Goal: Navigation & Orientation: Find specific page/section

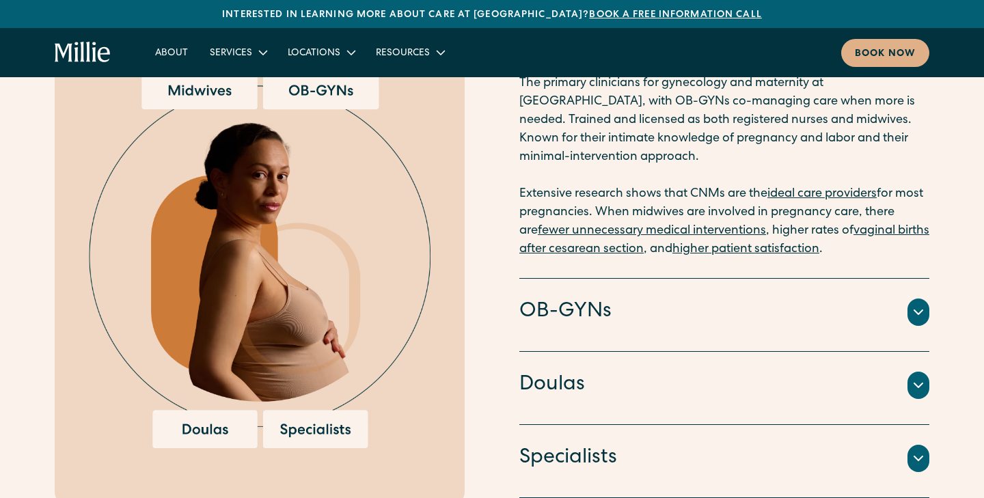
scroll to position [1511, 0]
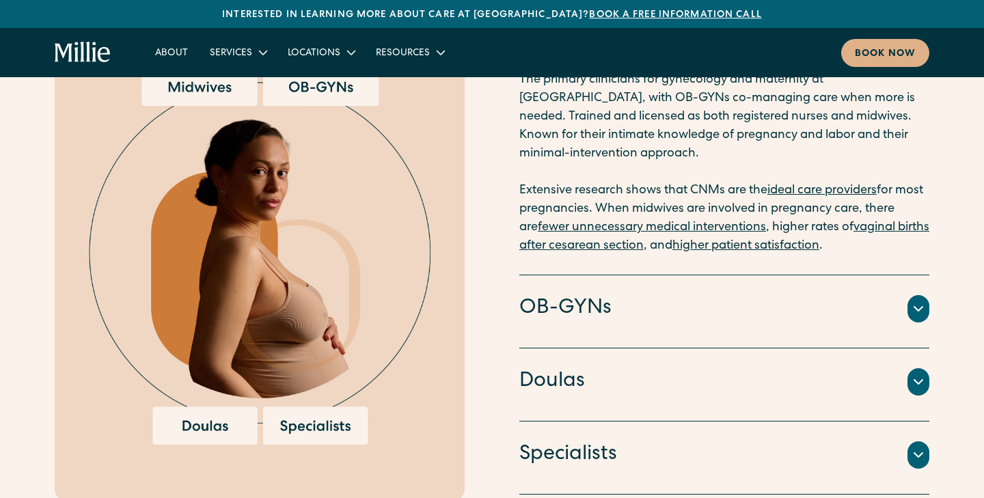
click at [543, 294] on h4 "OB-GYNs" at bounding box center [565, 308] width 92 height 29
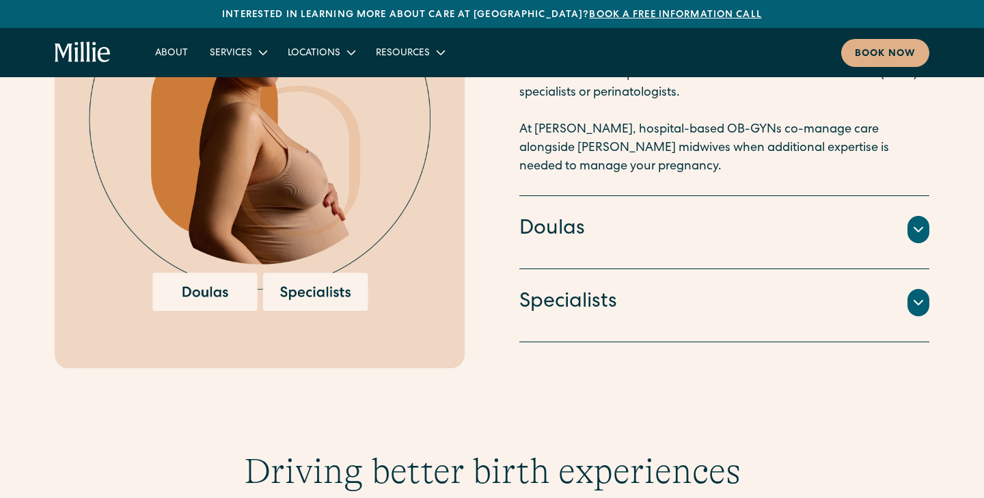
scroll to position [1625, 0]
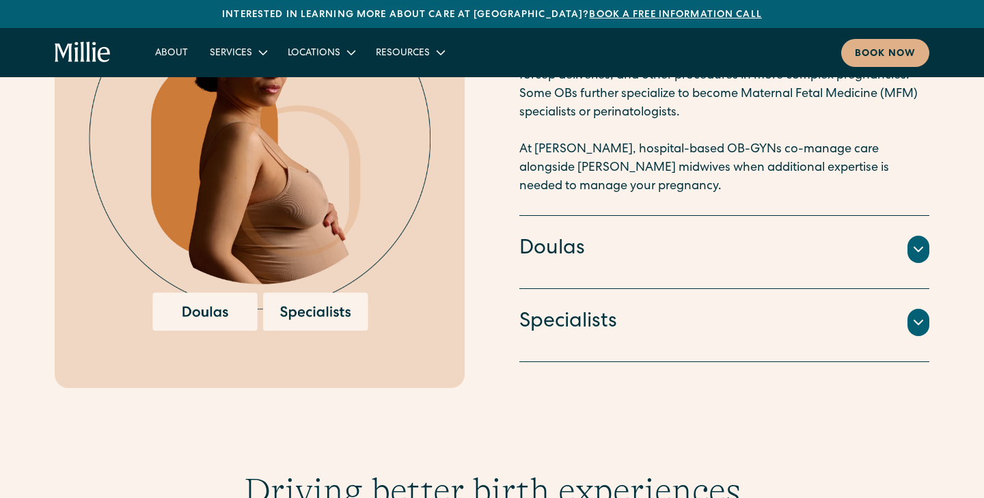
click at [551, 308] on h4 "Specialists" at bounding box center [568, 322] width 98 height 29
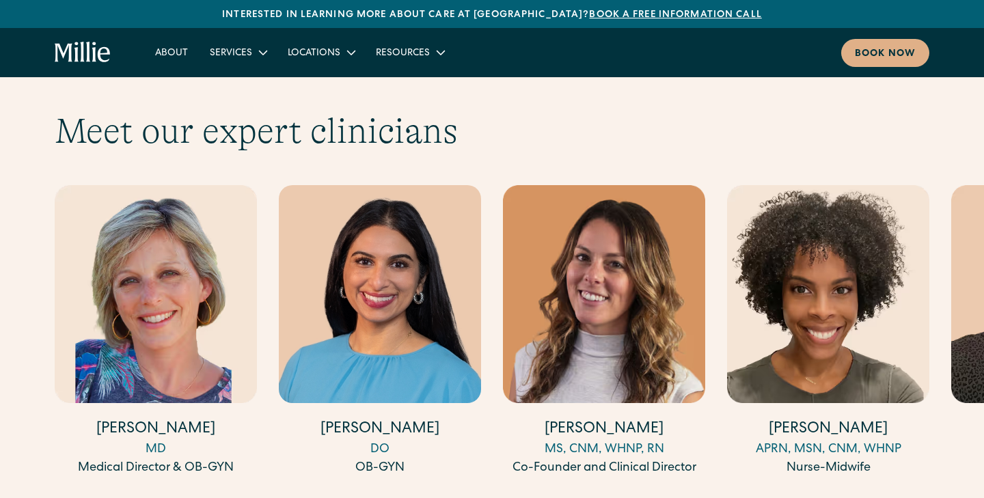
scroll to position [3733, 0]
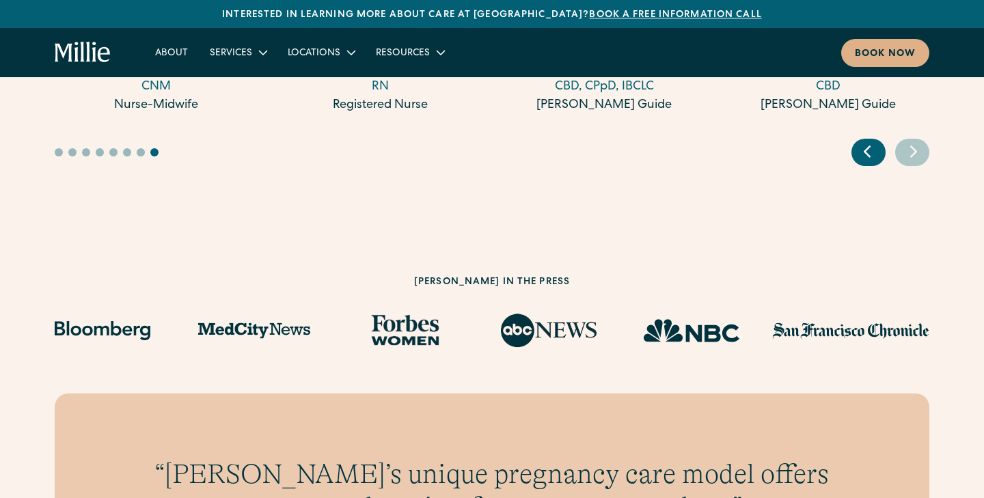
scroll to position [4097, 0]
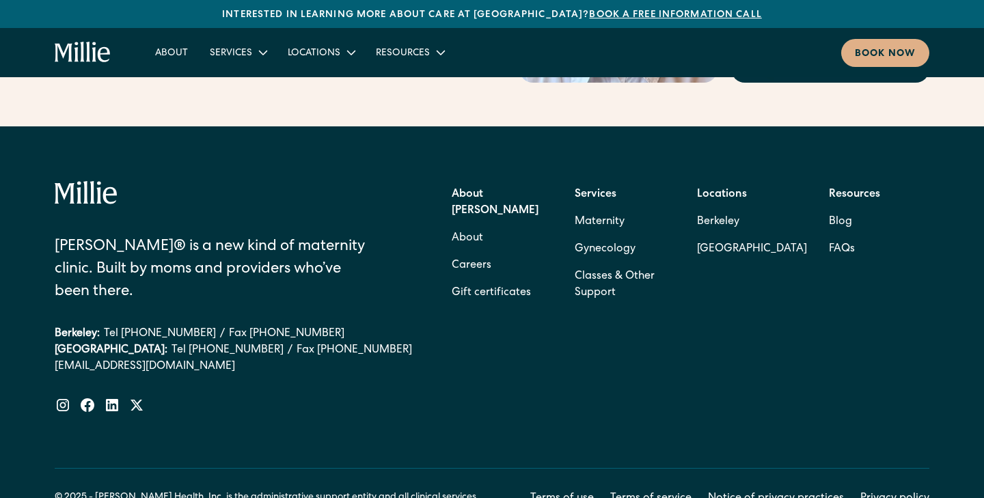
scroll to position [5608, 0]
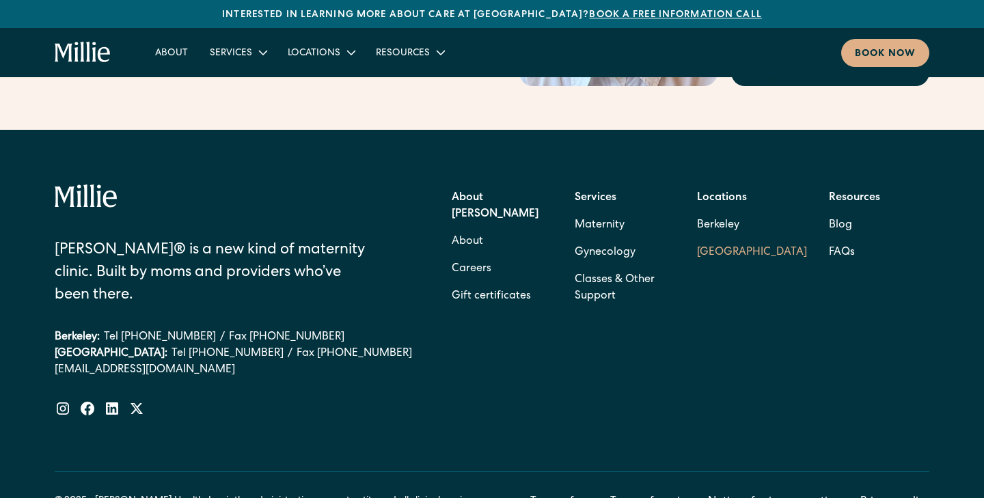
click at [736, 239] on link "[GEOGRAPHIC_DATA]" at bounding box center [752, 252] width 110 height 27
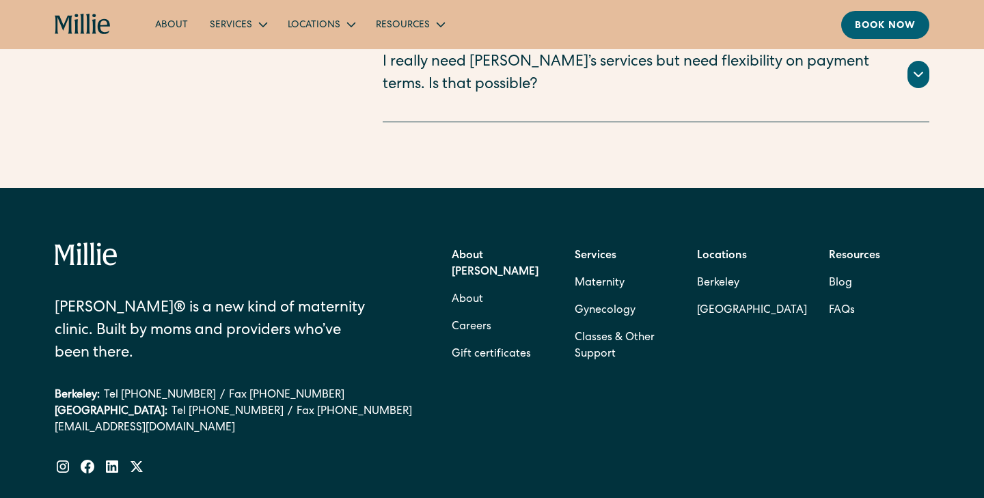
scroll to position [3310, 0]
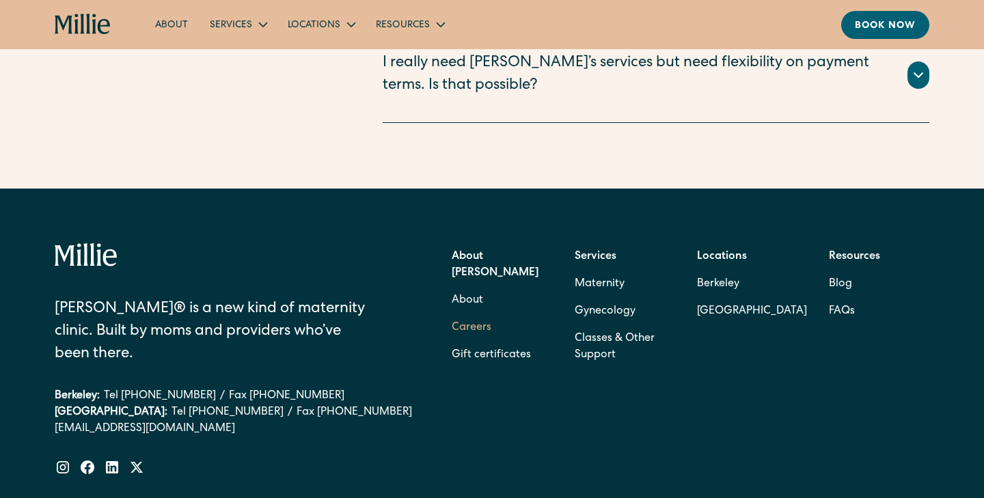
click at [483, 314] on link "Careers" at bounding box center [472, 327] width 40 height 27
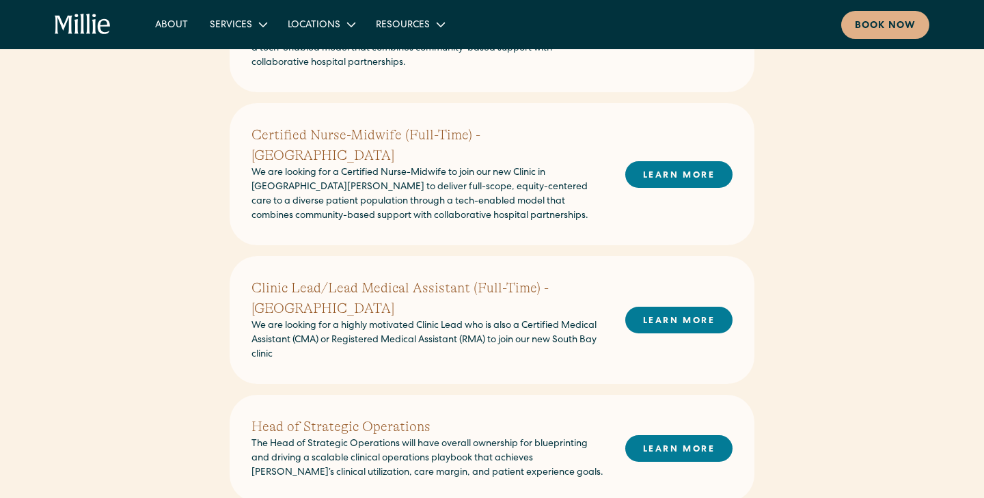
scroll to position [737, 0]
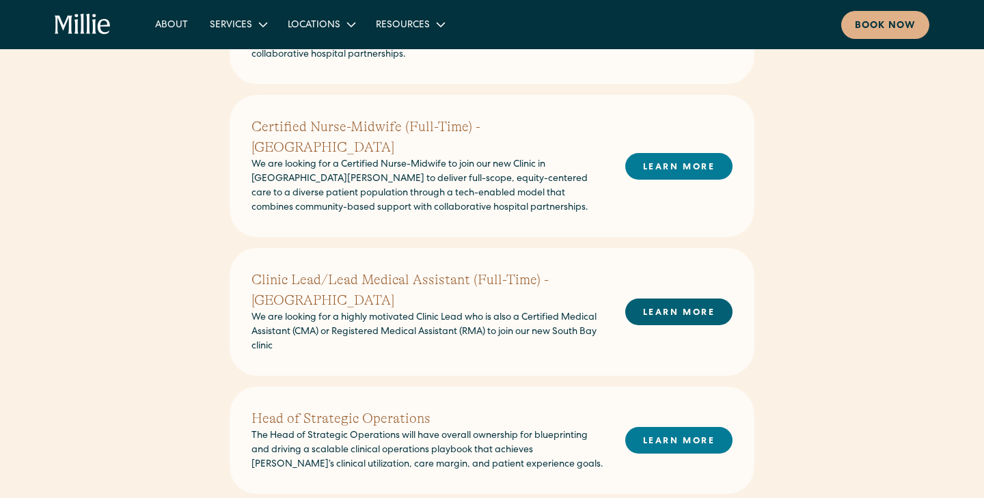
click at [670, 299] on link "LEARN MORE" at bounding box center [678, 312] width 107 height 27
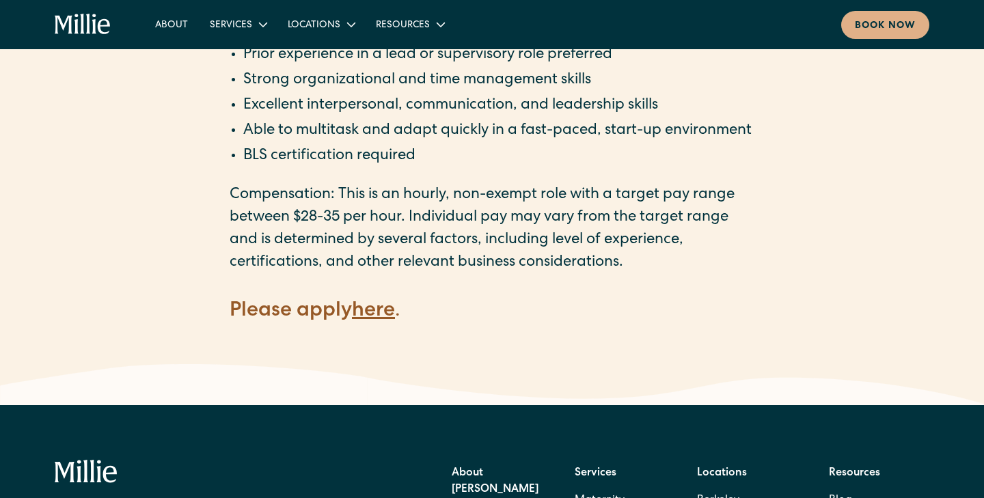
scroll to position [1454, 0]
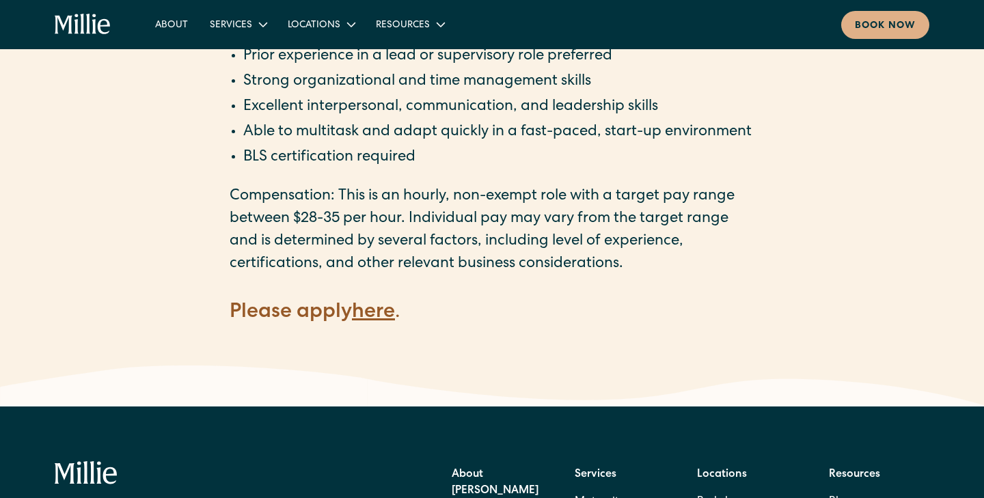
click at [383, 323] on strong "here" at bounding box center [373, 313] width 43 height 20
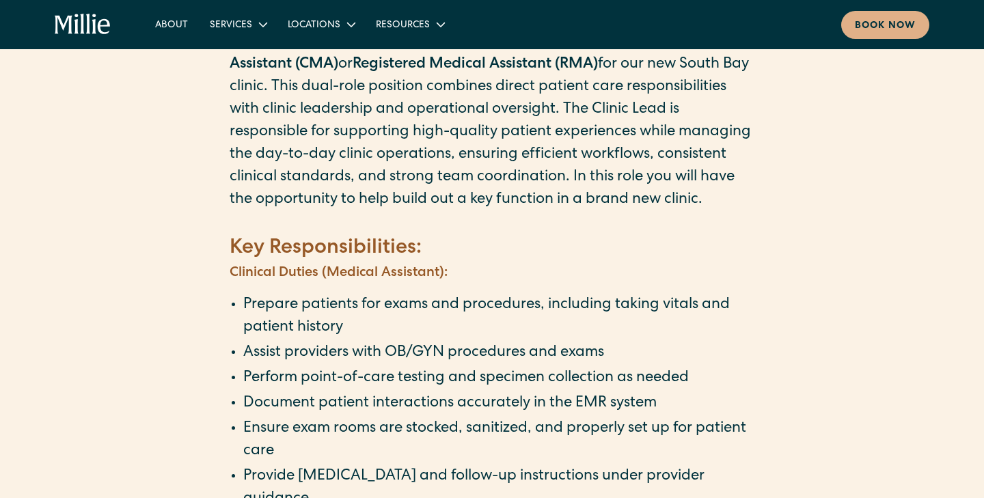
scroll to position [0, 0]
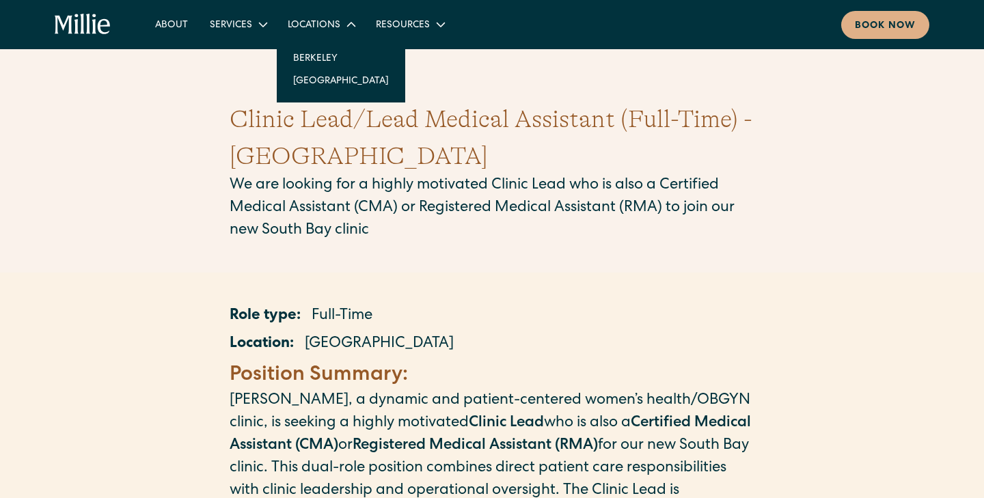
click at [332, 30] on div "Locations" at bounding box center [314, 25] width 53 height 14
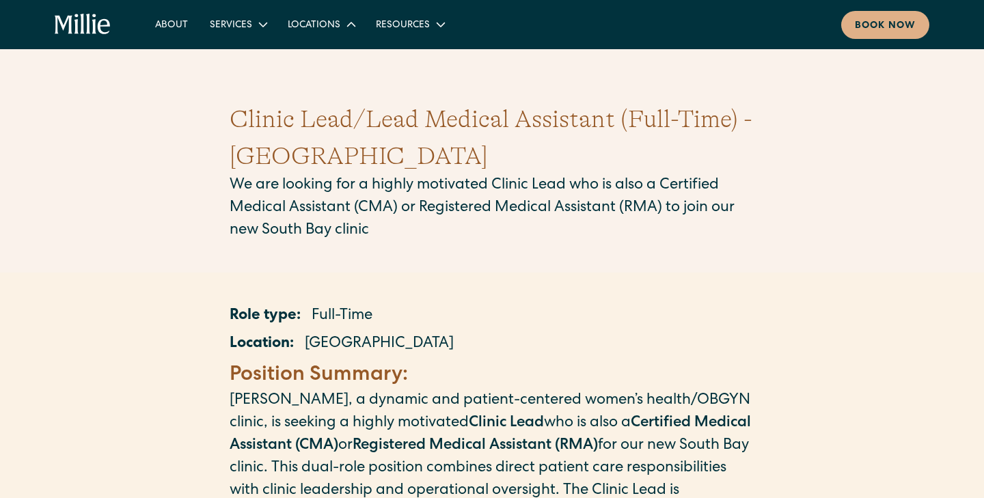
click at [332, 30] on div "Locations" at bounding box center [314, 25] width 53 height 14
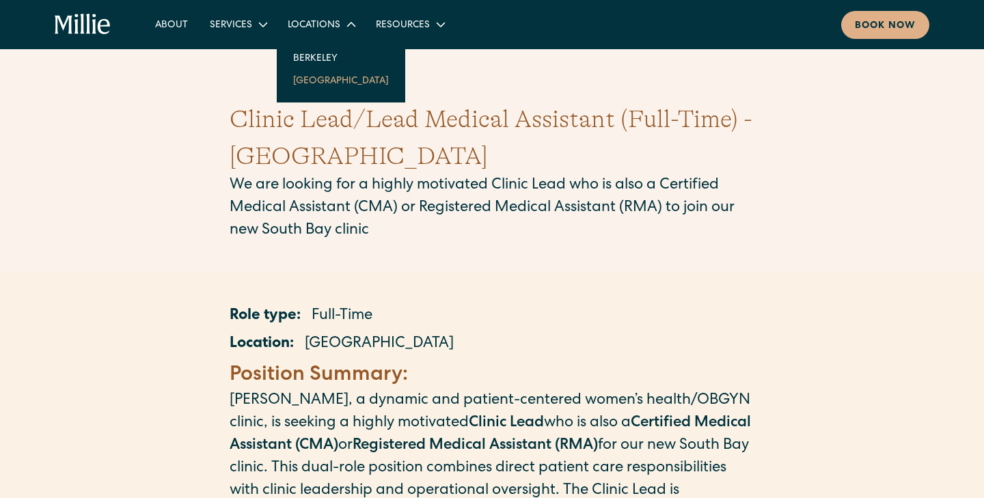
click at [322, 78] on link "[GEOGRAPHIC_DATA]" at bounding box center [341, 80] width 118 height 23
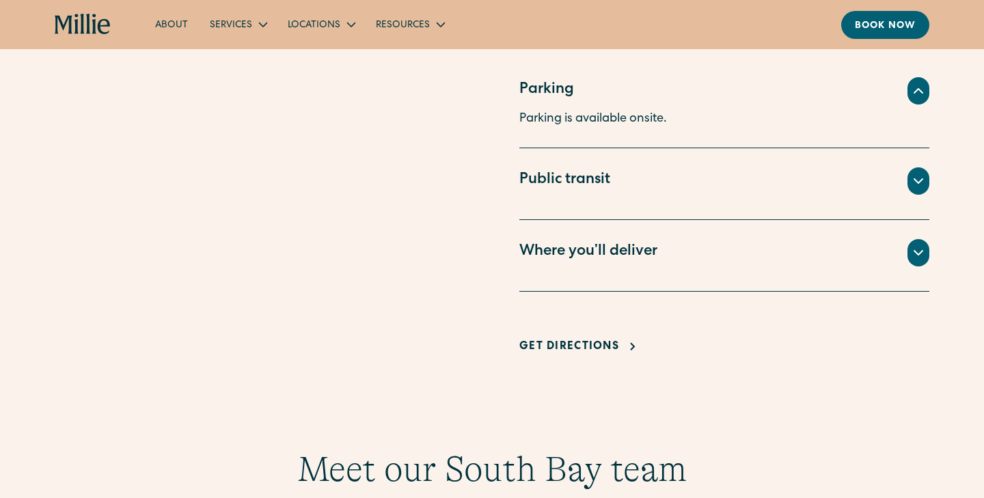
scroll to position [957, 0]
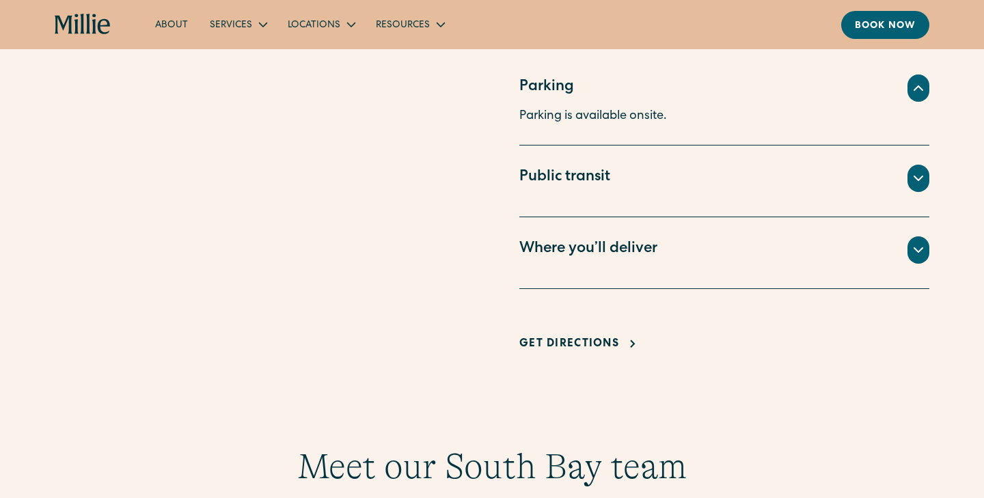
click at [549, 245] on div "Where you’ll deliver" at bounding box center [588, 249] width 138 height 23
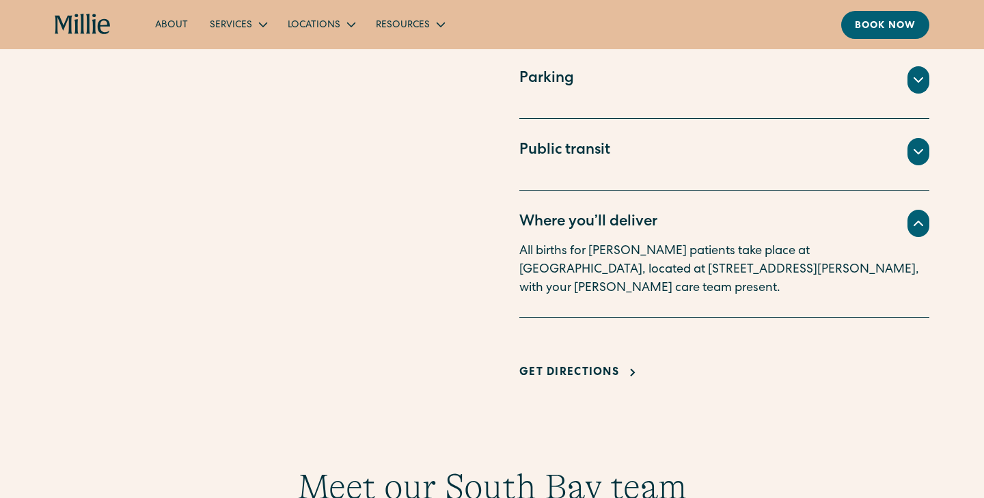
click at [551, 371] on div "Get Directions" at bounding box center [569, 373] width 100 height 16
